Goal: Task Accomplishment & Management: Manage account settings

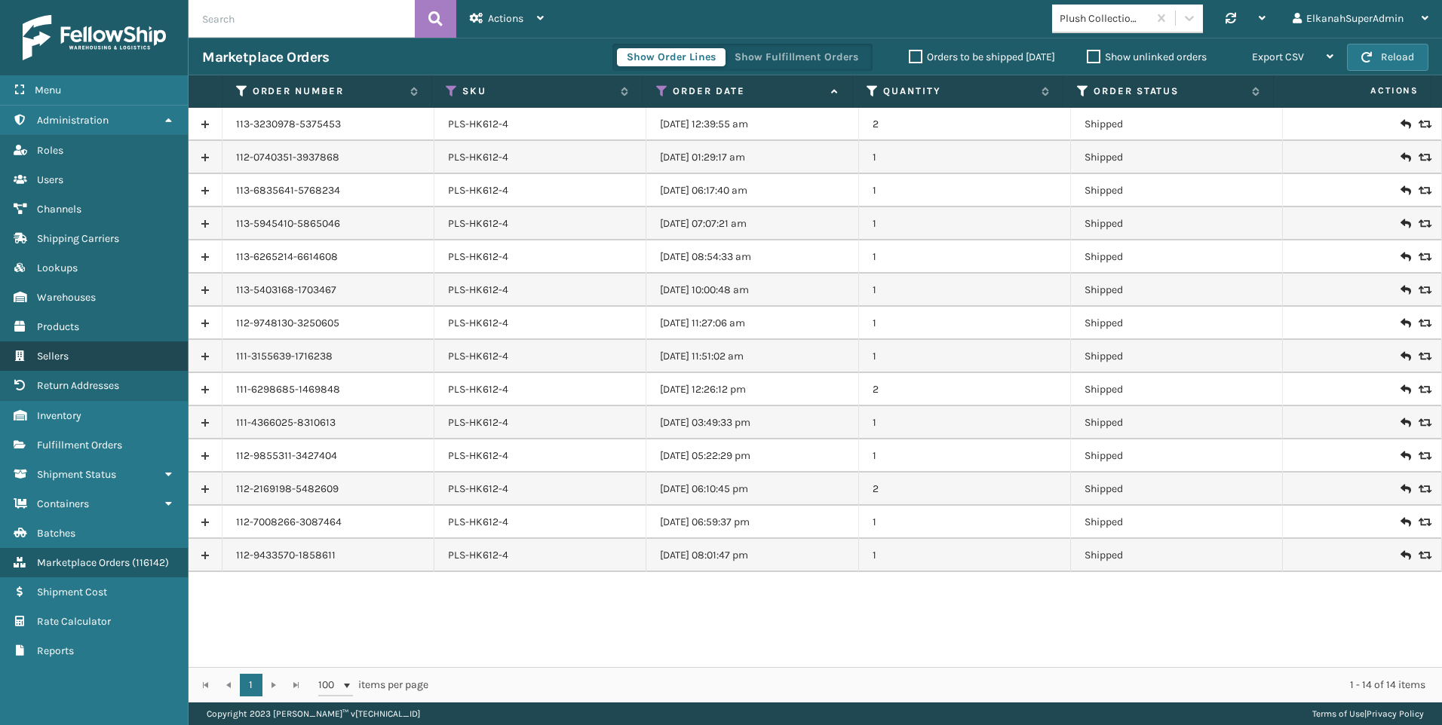
click at [53, 348] on link "Sellers" at bounding box center [94, 356] width 188 height 29
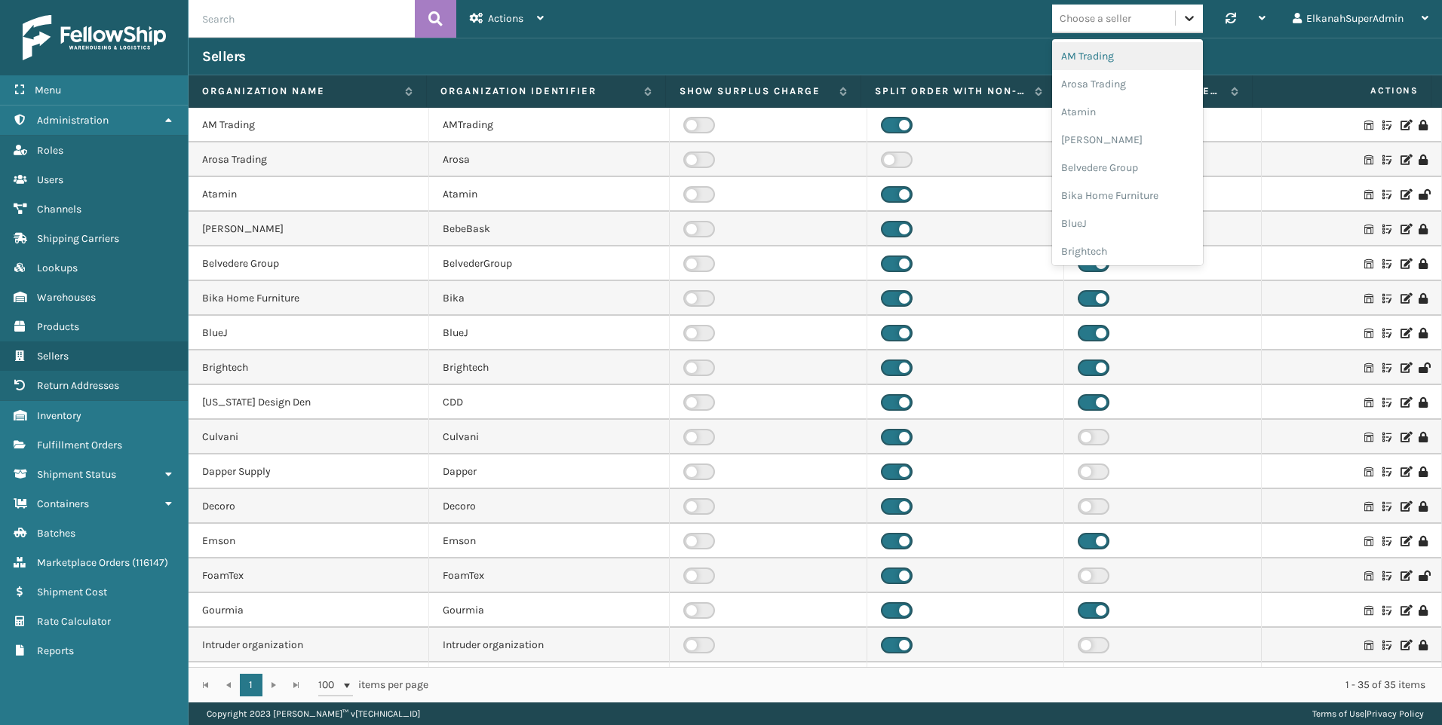
click at [1177, 14] on div at bounding box center [1188, 18] width 27 height 27
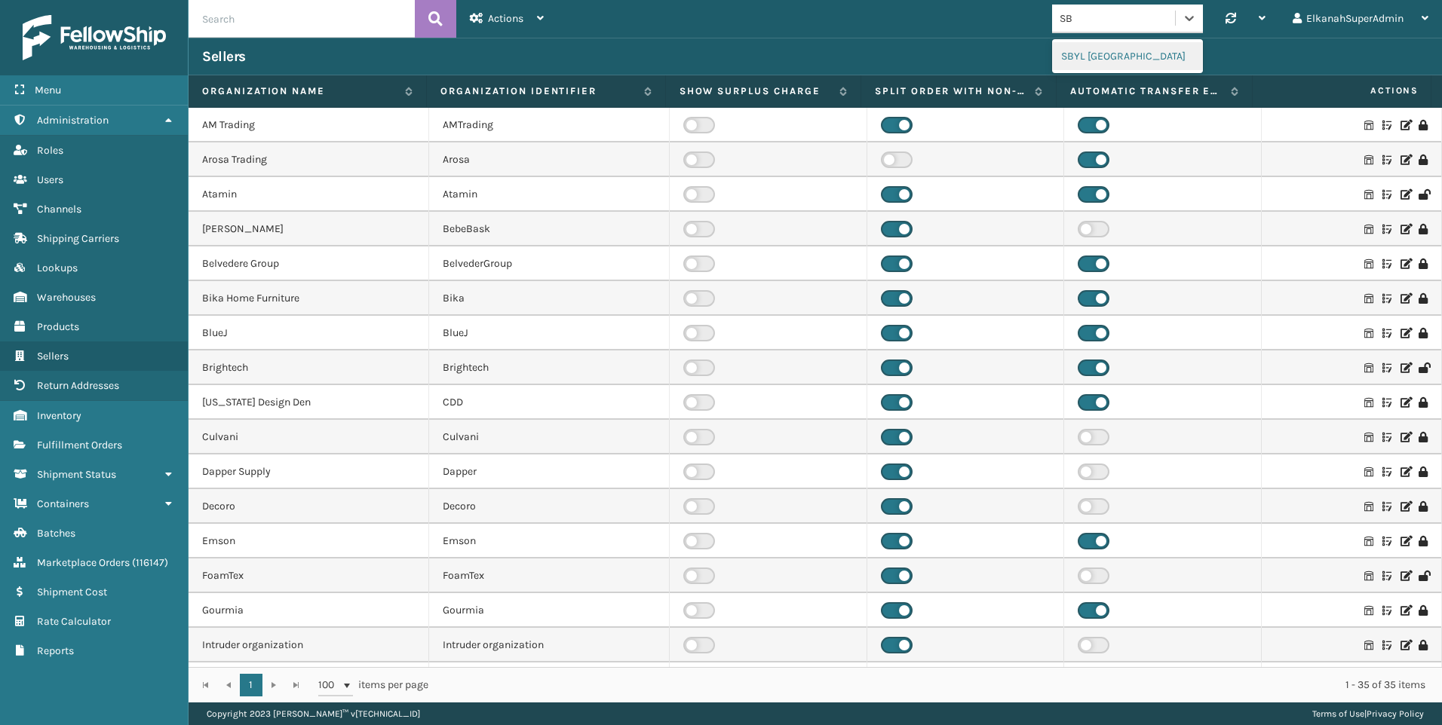
type input "S"
type input "PLUSH"
drag, startPoint x: 1098, startPoint y: 20, endPoint x: 1025, endPoint y: 17, distance: 73.2
click at [1025, 17] on div "0 results available. Select is focused ,type to refine list, press Down to open…" at bounding box center [999, 19] width 884 height 38
type input "S"
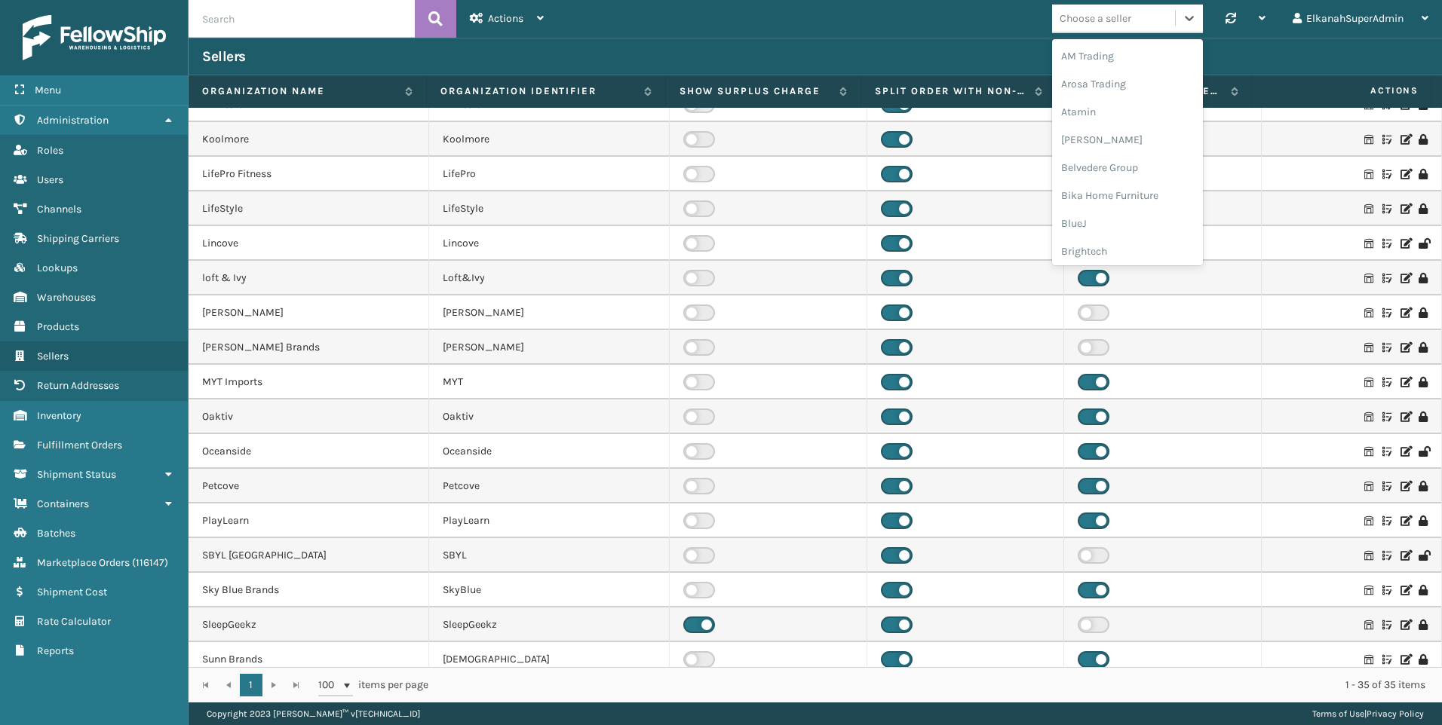
scroll to position [654, 0]
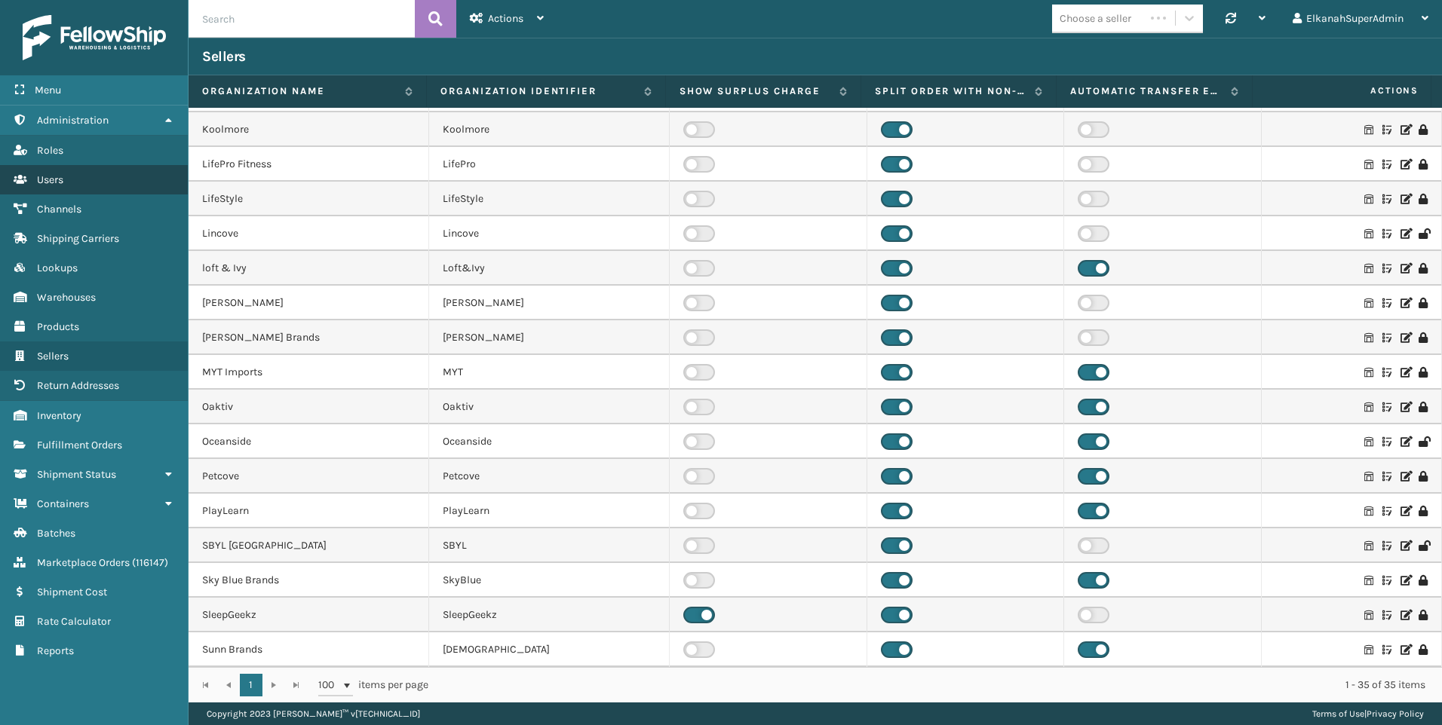
click at [59, 182] on span "Users" at bounding box center [50, 179] width 26 height 13
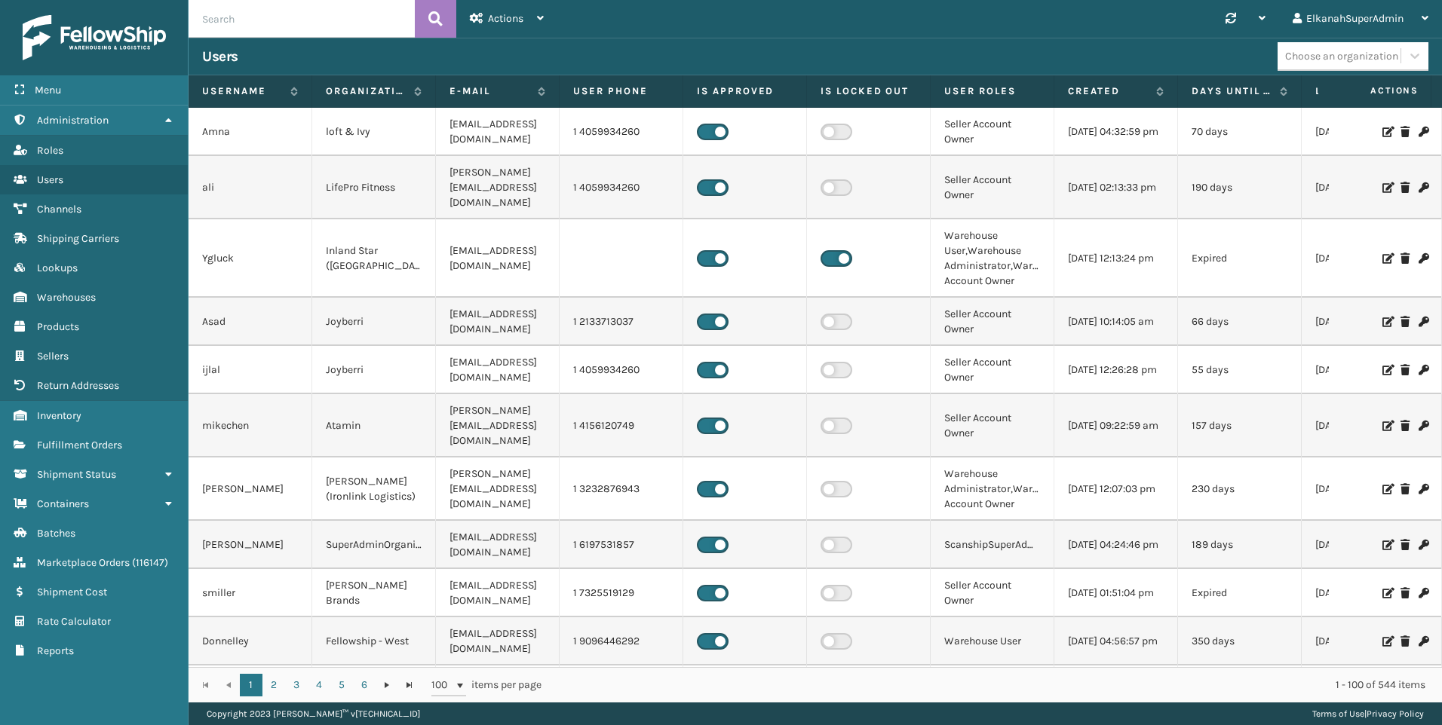
click at [241, 11] on input "text" at bounding box center [301, 19] width 226 height 38
type input "ELKANAH"
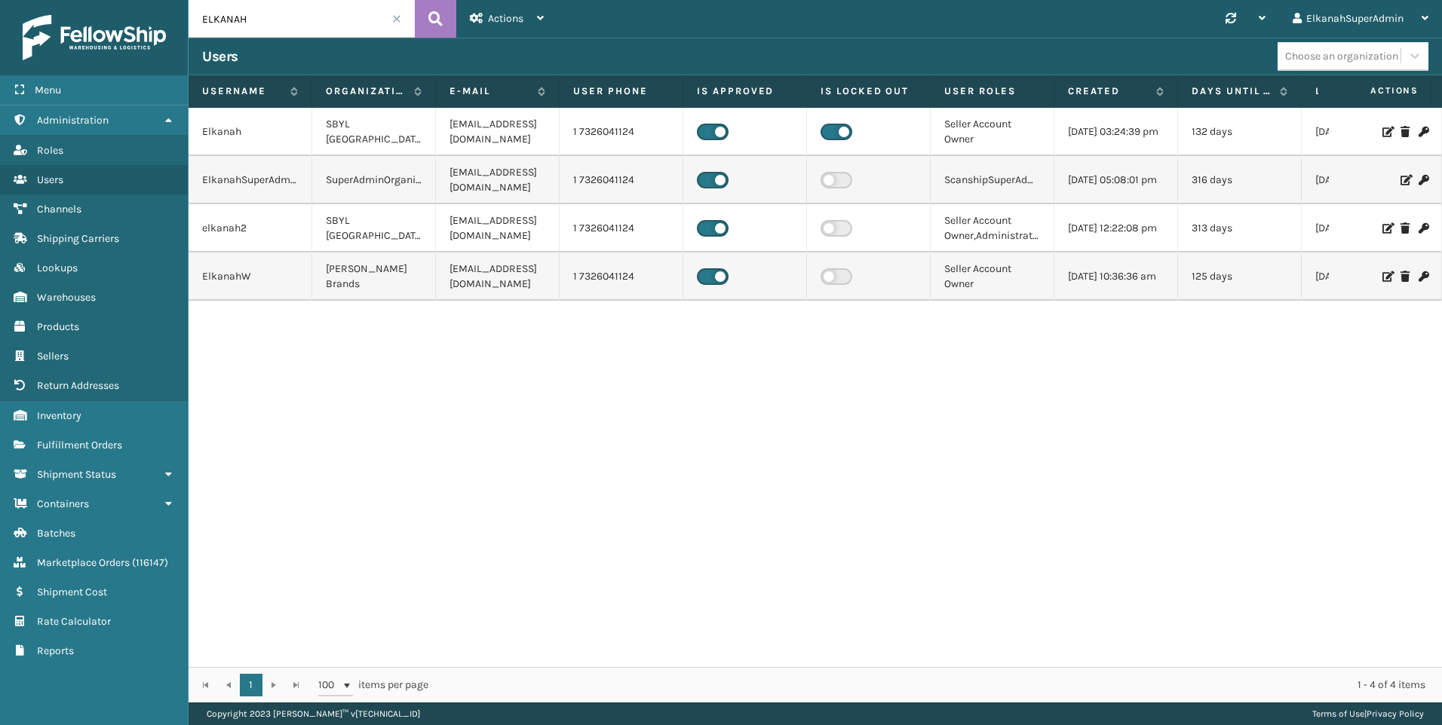
click at [843, 137] on label at bounding box center [836, 132] width 32 height 17
click at [830, 133] on input "checkbox" at bounding box center [825, 129] width 10 height 10
click at [1382, 132] on icon at bounding box center [1386, 132] width 9 height 11
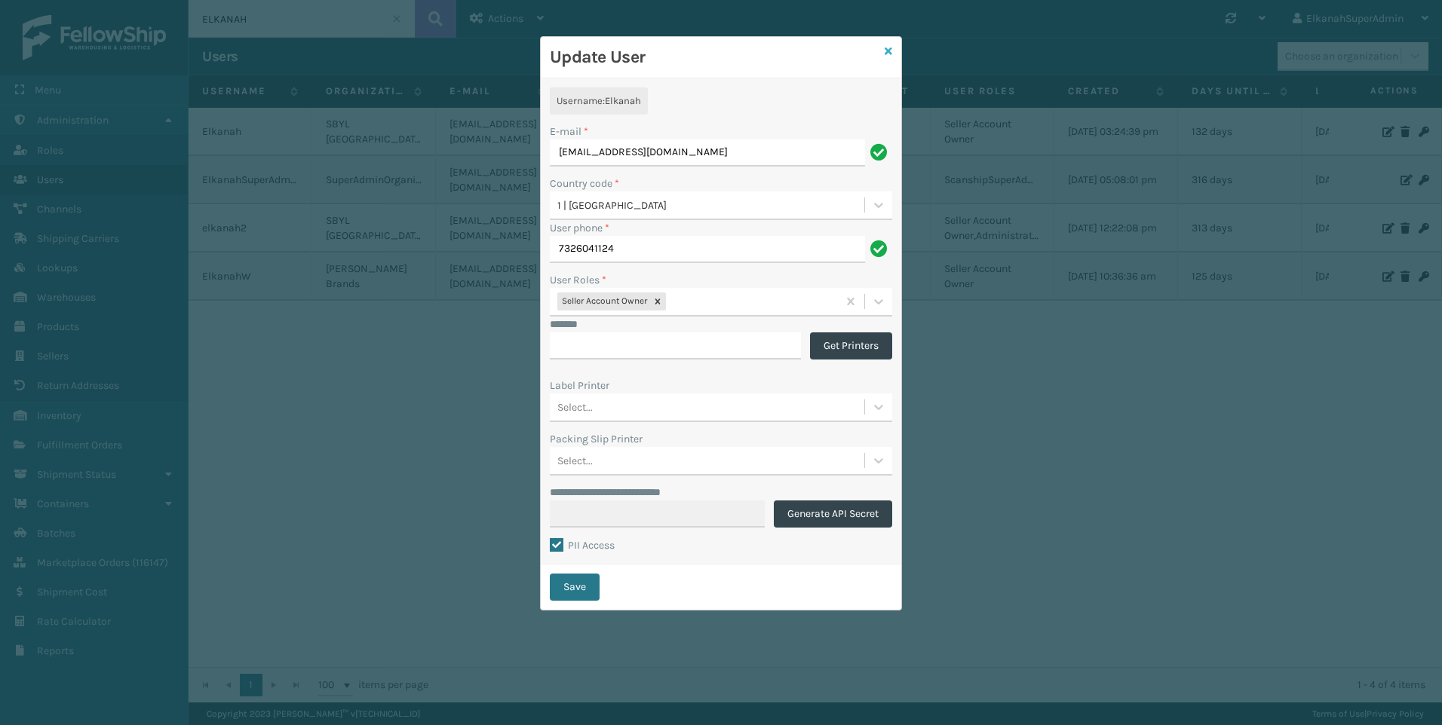
click at [890, 46] on icon at bounding box center [888, 51] width 8 height 11
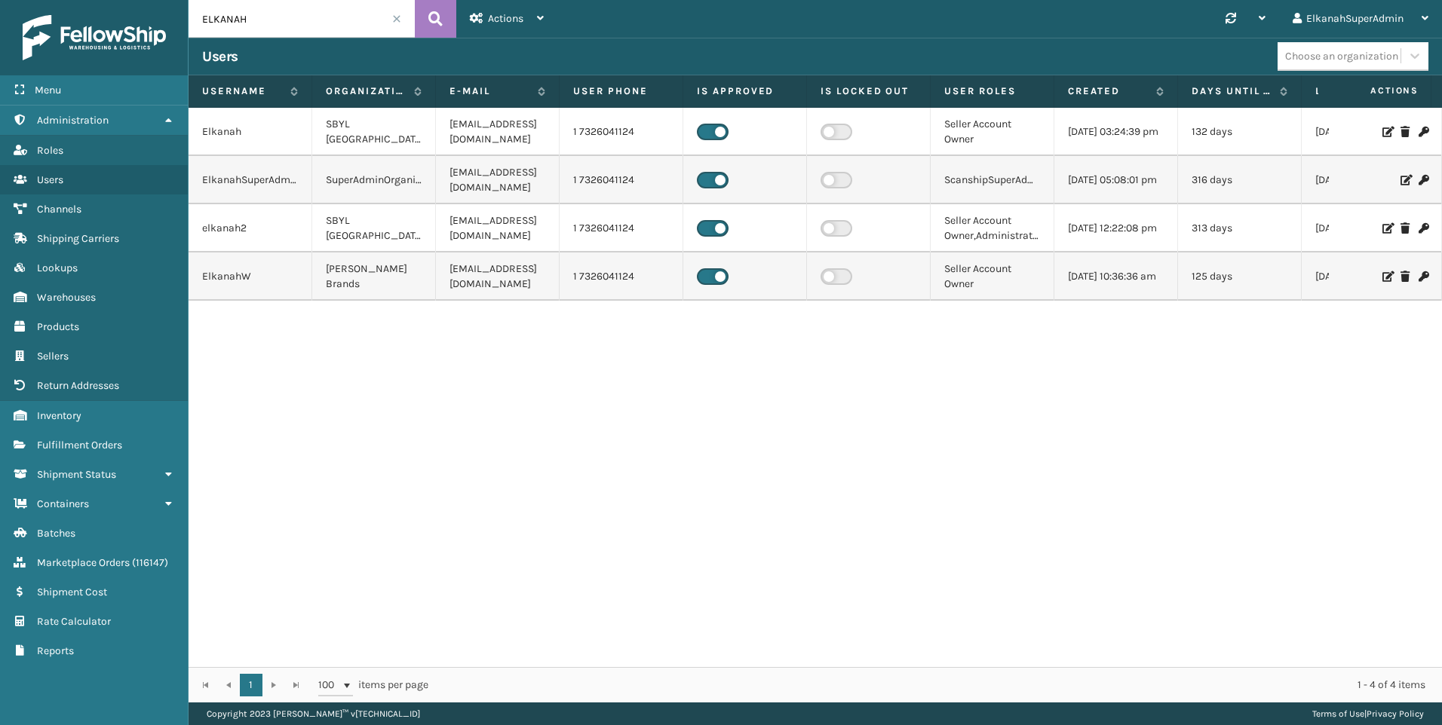
click at [1418, 130] on icon at bounding box center [1422, 132] width 9 height 11
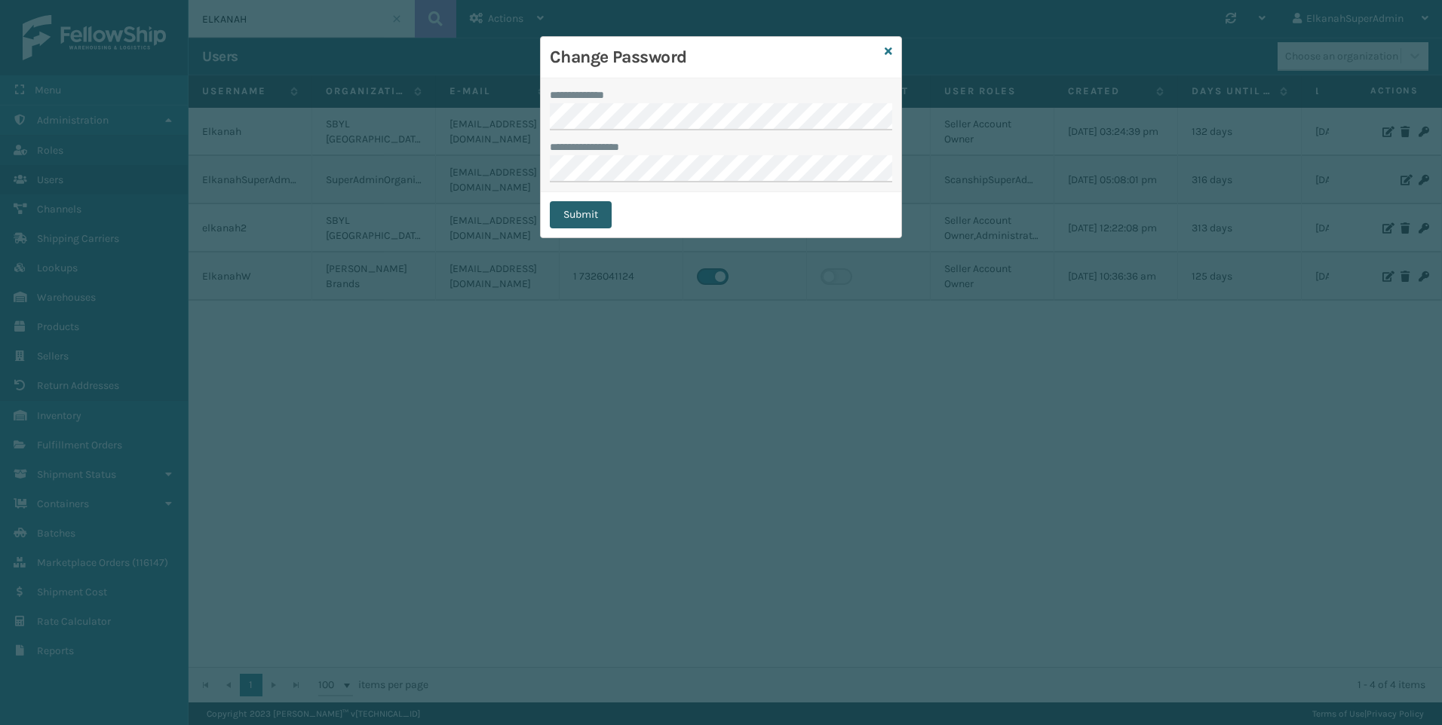
click at [570, 210] on button "Submit" at bounding box center [581, 214] width 62 height 27
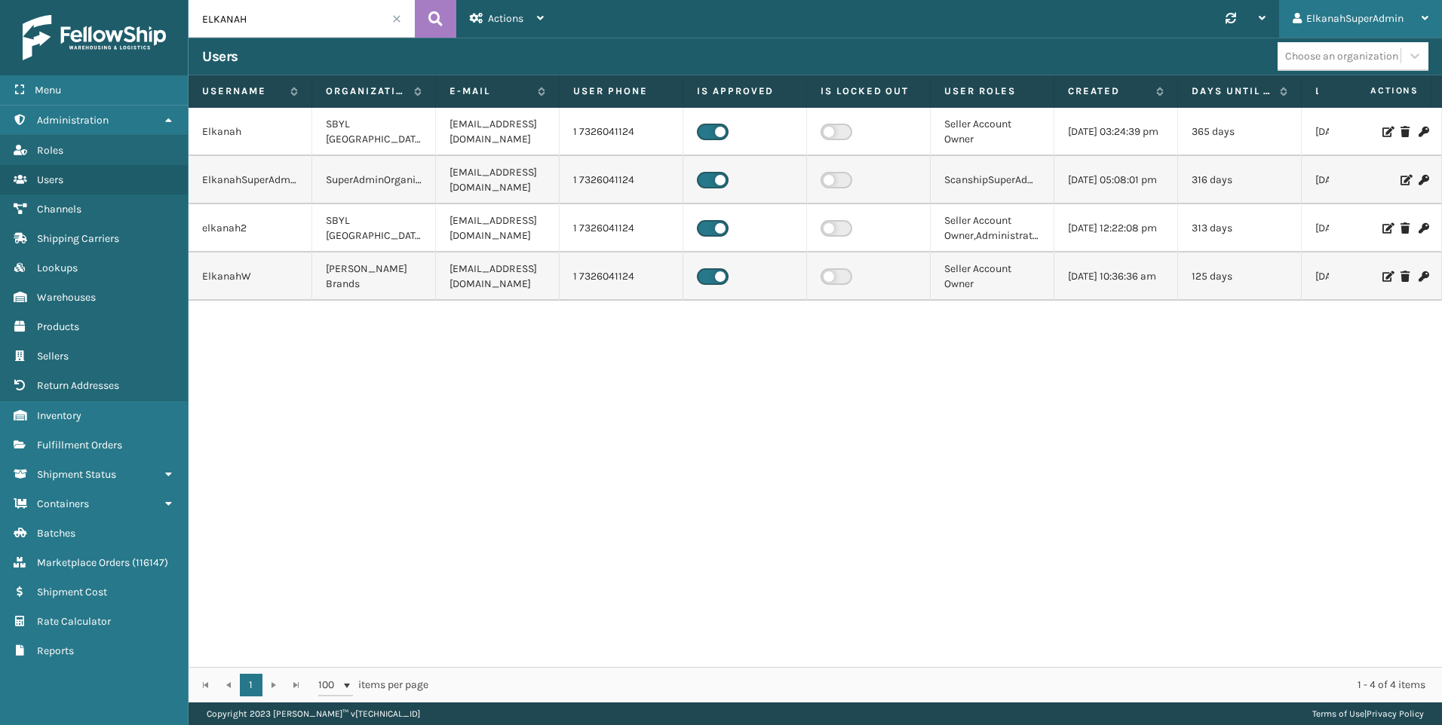
click at [1424, 20] on icon at bounding box center [1424, 18] width 7 height 11
click at [1245, 61] on li "Log Out" at bounding box center [1340, 58] width 202 height 41
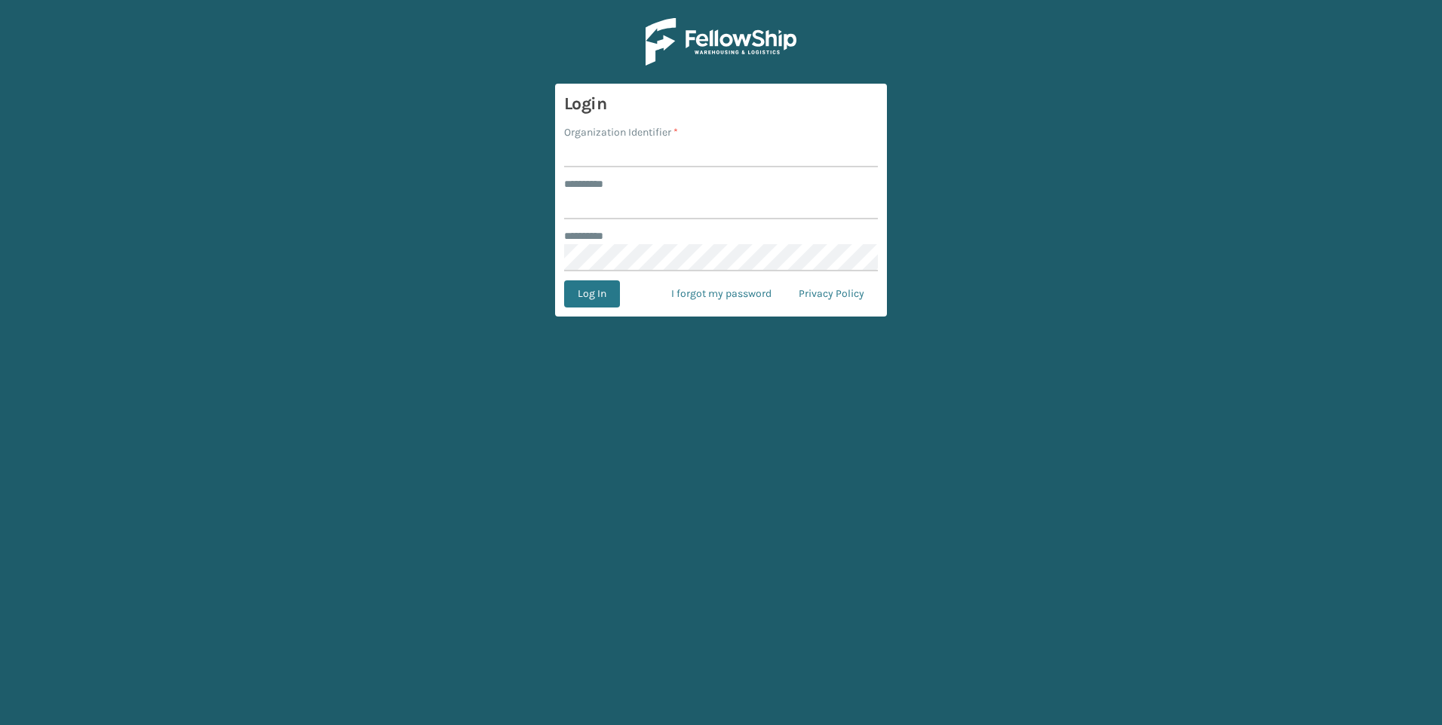
click at [606, 150] on input "Organization Identifier *" at bounding box center [721, 153] width 314 height 27
type input "**********"
click at [616, 166] on input "Organization Identifier *" at bounding box center [721, 153] width 314 height 27
type input "SuperAdminOrganization"
click at [601, 308] on button "Log In" at bounding box center [592, 293] width 56 height 27
